Goal: Task Accomplishment & Management: Use online tool/utility

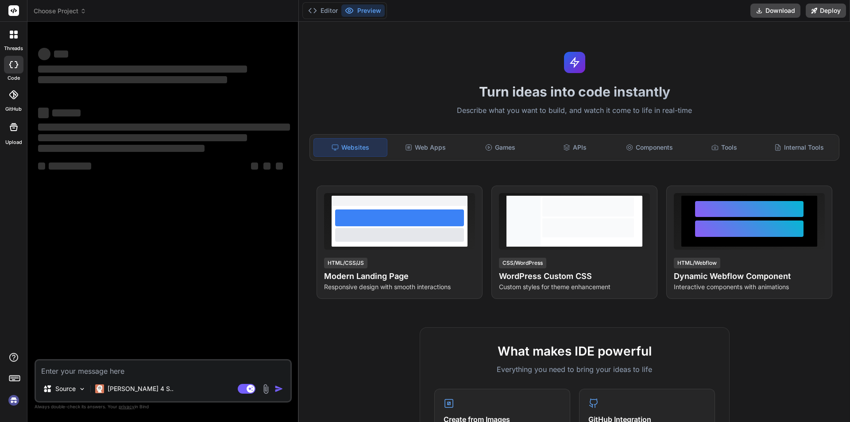
type textarea "x"
paste textarea "Highlight your achievements for the past review period"
click at [89, 365] on textarea at bounding box center [163, 368] width 254 height 16
type textarea "Highlight your achievements for the past review period"
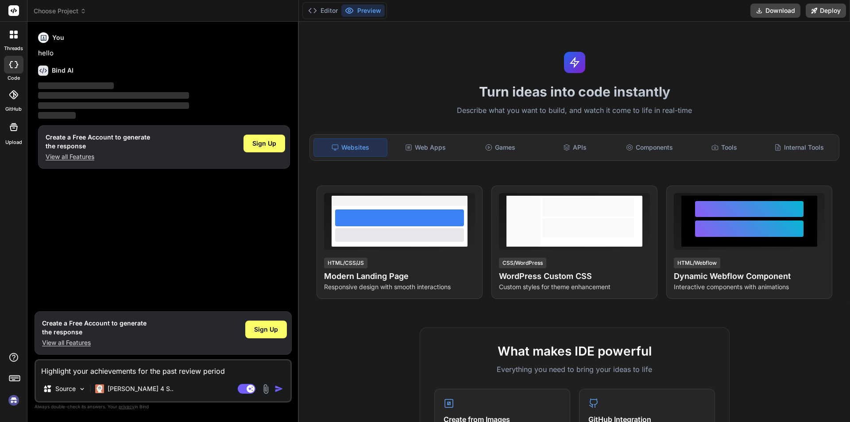
type textarea "x"
type textarea "Highlight your achievements for the past review period"
click at [270, 389] on img at bounding box center [266, 389] width 10 height 10
click at [279, 395] on div "Source Claude 4 S.." at bounding box center [163, 390] width 254 height 21
click at [279, 388] on img "button" at bounding box center [278, 388] width 9 height 9
